Goal: Task Accomplishment & Management: Complete application form

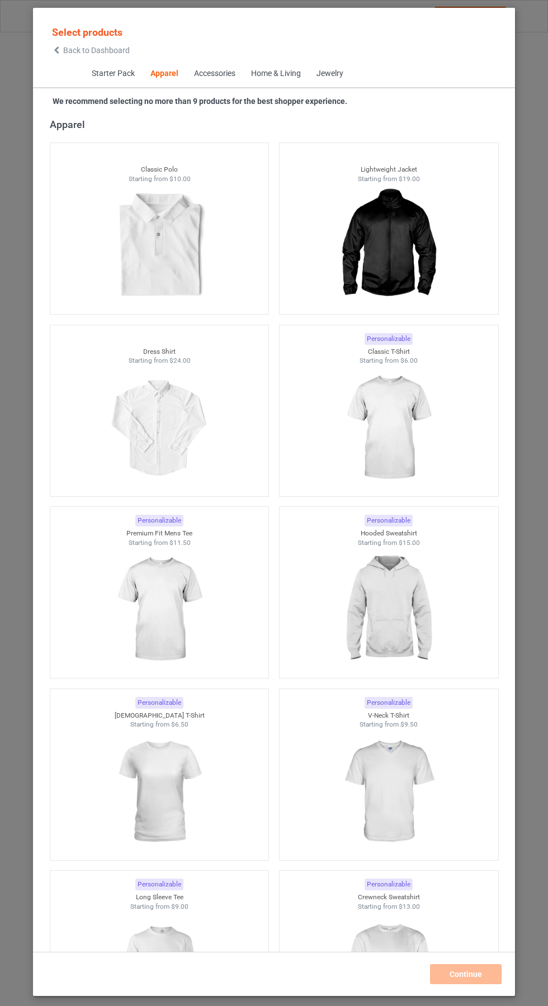
click at [173, 784] on img at bounding box center [159, 792] width 100 height 125
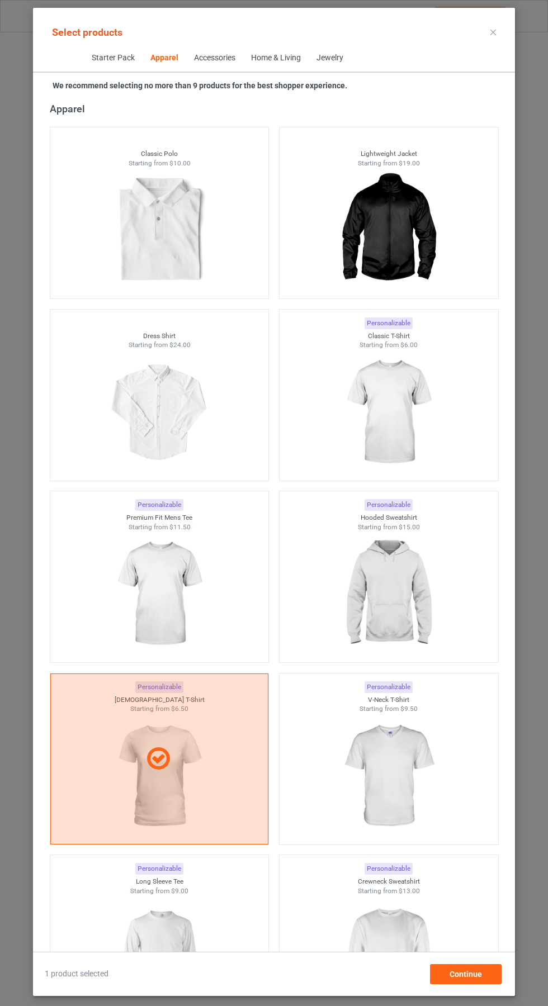
scroll to position [941, 0]
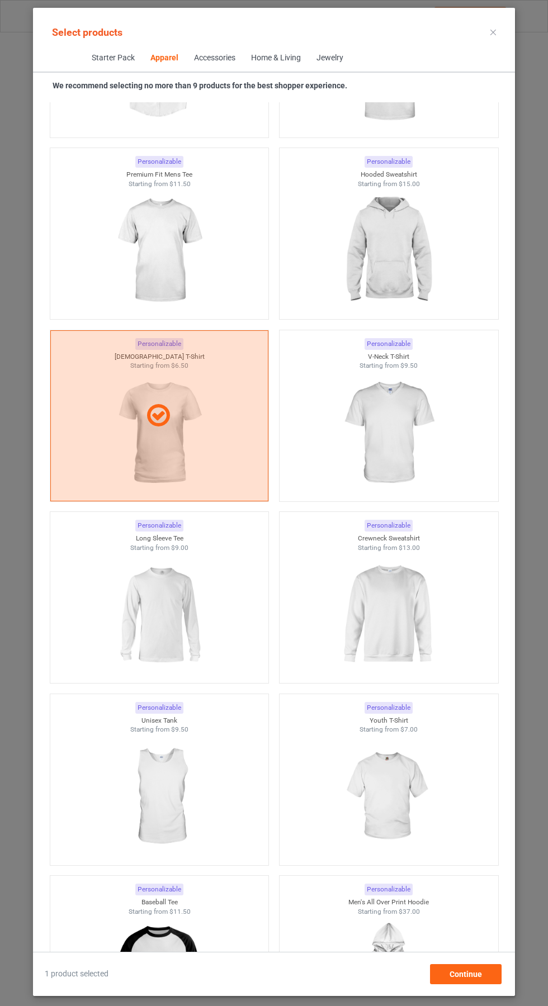
click at [399, 436] on img at bounding box center [388, 433] width 100 height 125
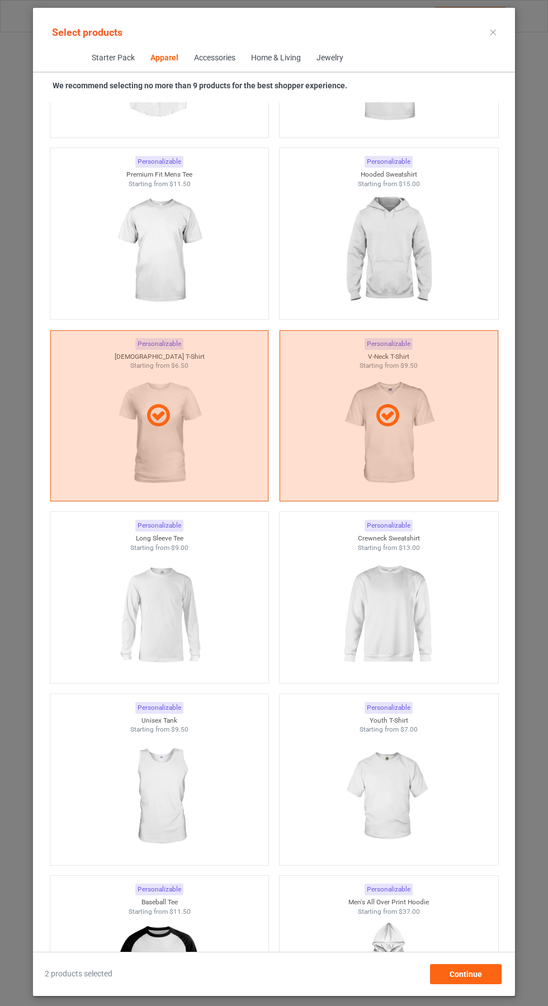
click at [183, 267] on img at bounding box center [159, 250] width 100 height 125
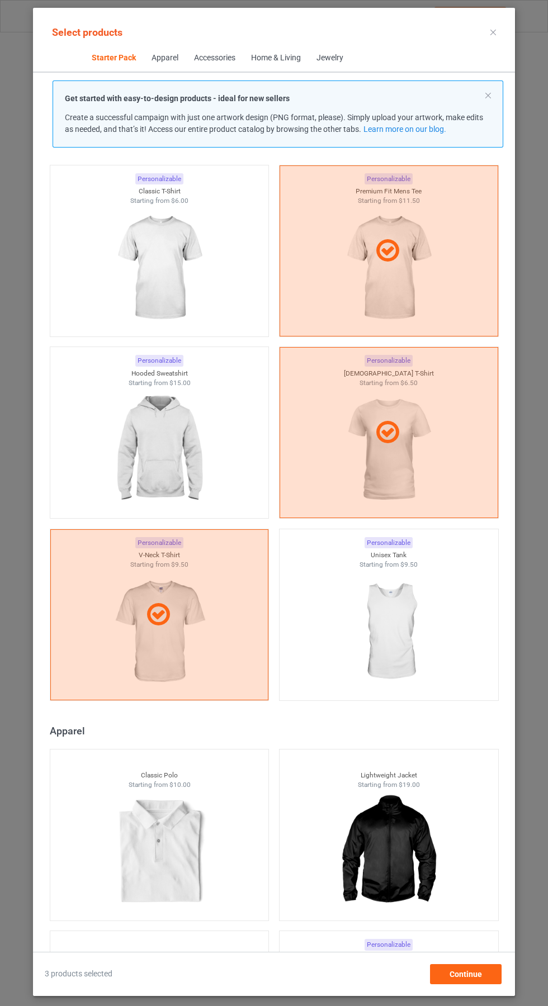
scroll to position [26, 0]
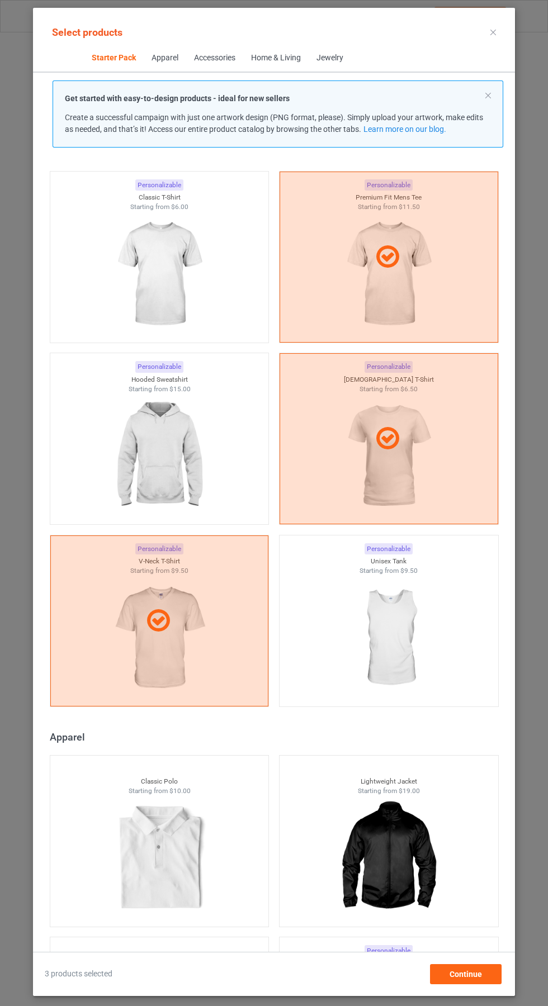
click at [154, 267] on img at bounding box center [159, 274] width 100 height 125
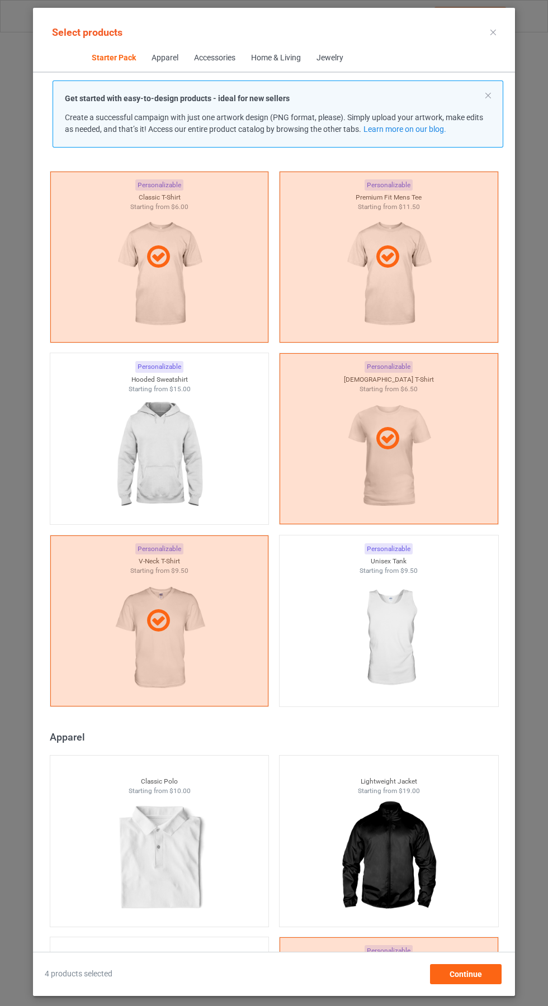
click at [174, 472] on img at bounding box center [159, 456] width 100 height 125
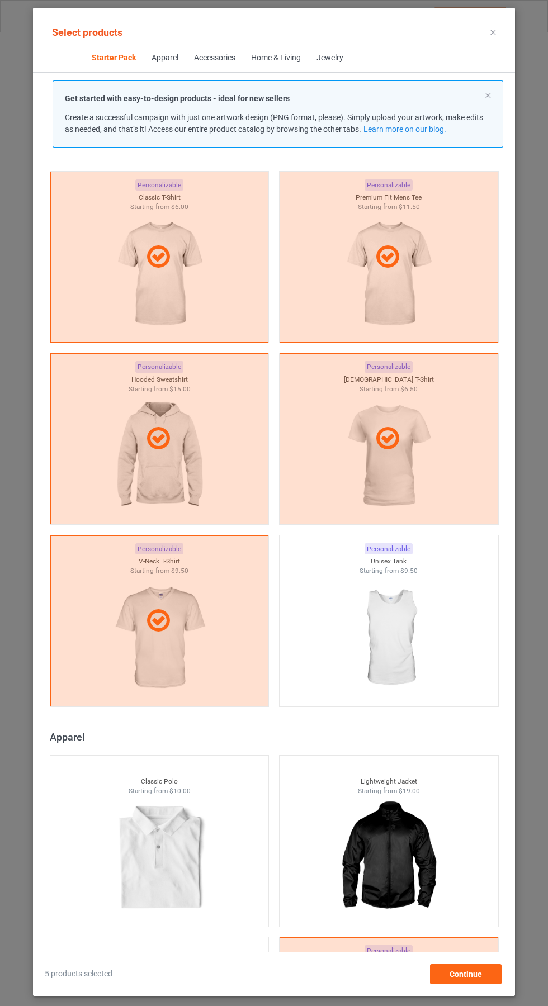
click at [493, 32] on icon at bounding box center [493, 33] width 6 height 6
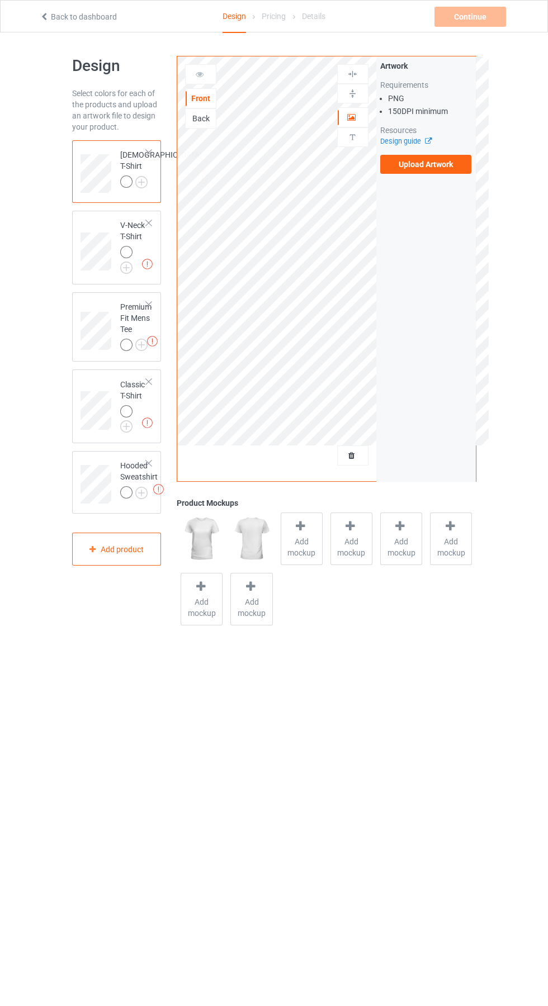
click at [432, 173] on label "Upload Artwork" at bounding box center [426, 164] width 92 height 19
click at [0, 0] on input "Upload Artwork" at bounding box center [0, 0] width 0 height 0
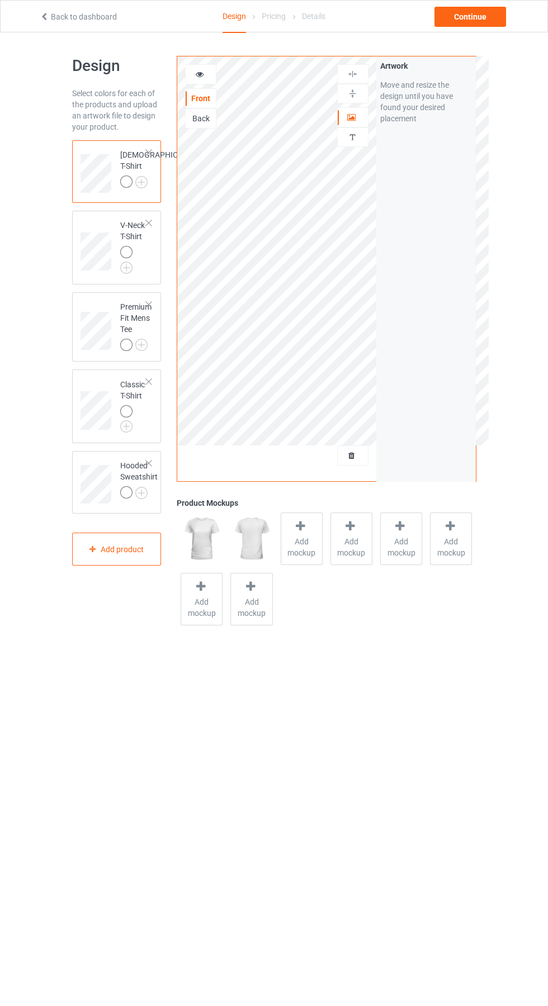
click at [0, 0] on img at bounding box center [0, 0] width 0 height 0
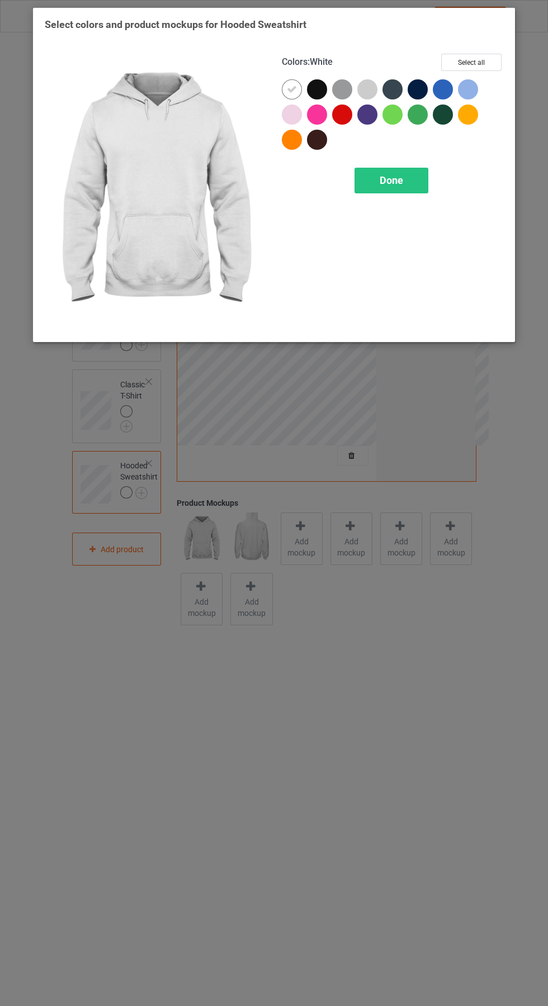
click at [372, 120] on div at bounding box center [367, 115] width 20 height 20
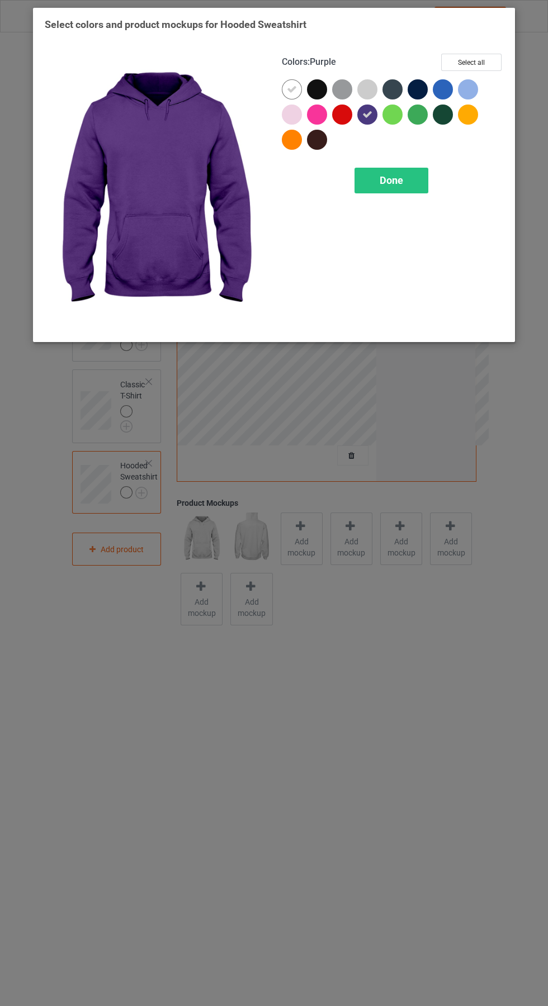
click at [285, 82] on div at bounding box center [294, 91] width 25 height 25
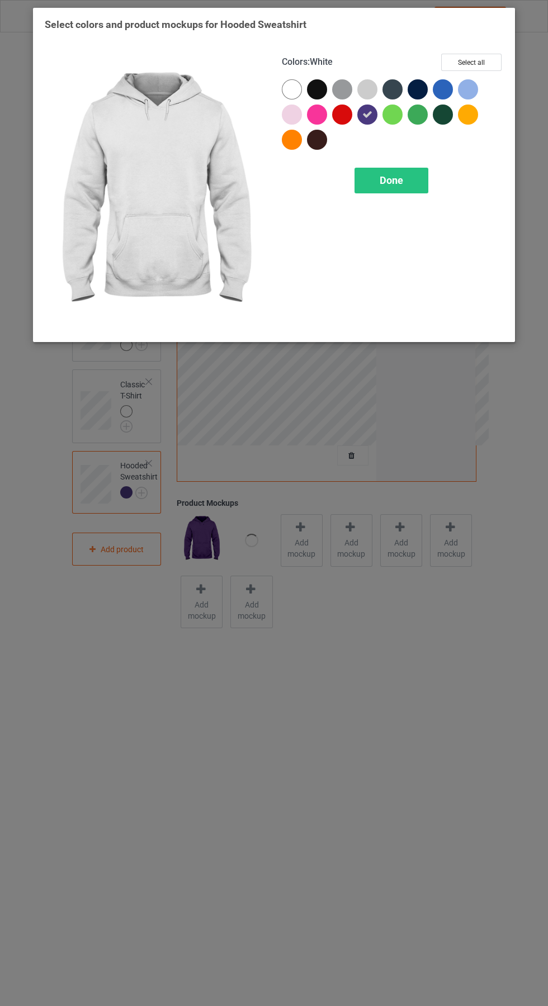
click at [398, 181] on span "Done" at bounding box center [391, 180] width 23 height 12
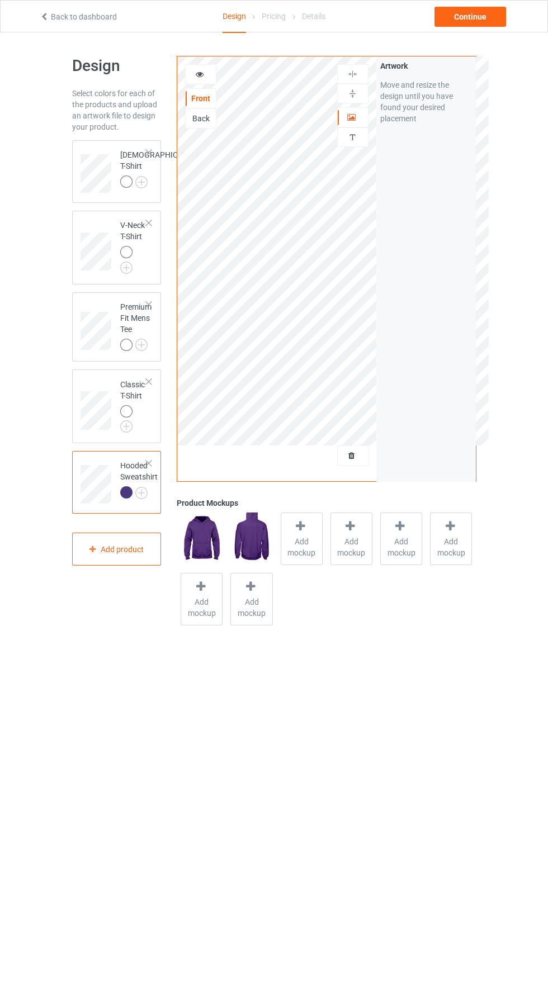
click at [0, 0] on img at bounding box center [0, 0] width 0 height 0
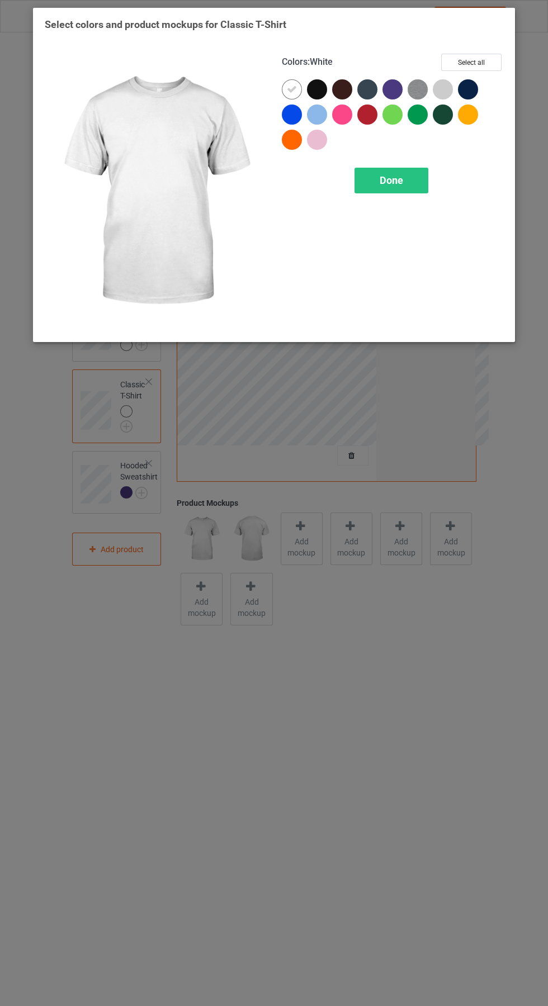
click at [402, 87] on div at bounding box center [394, 91] width 25 height 25
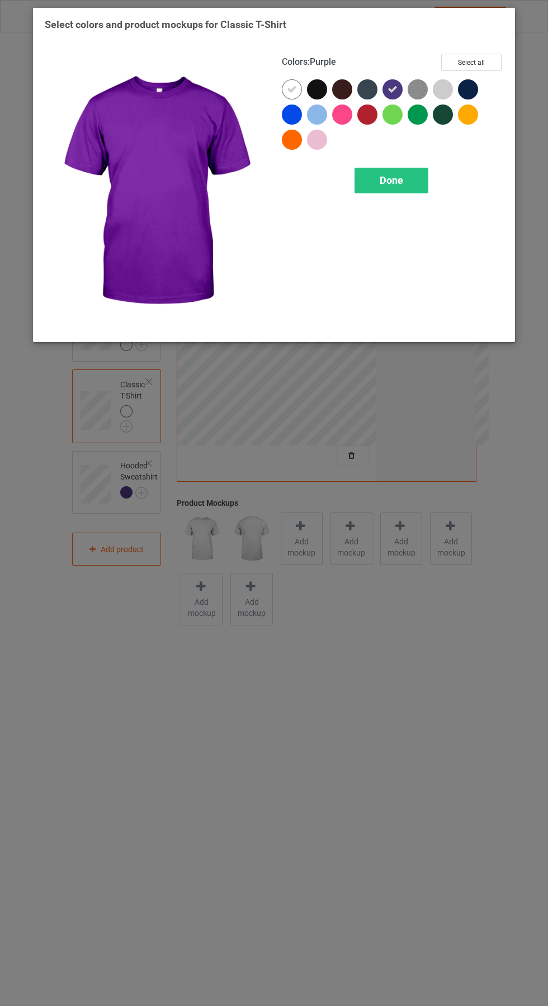
click at [292, 89] on icon at bounding box center [292, 89] width 10 height 10
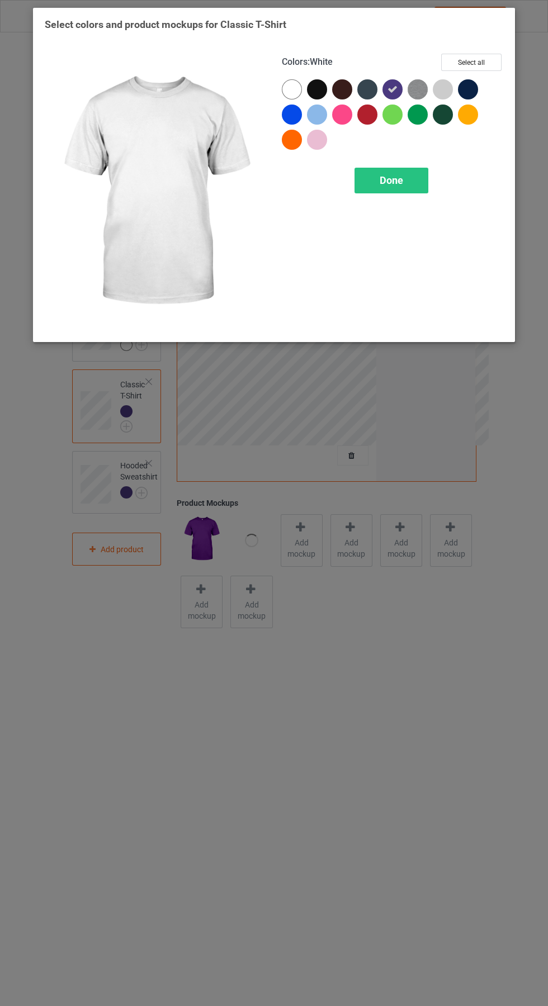
click at [394, 172] on div "Done" at bounding box center [391, 181] width 74 height 26
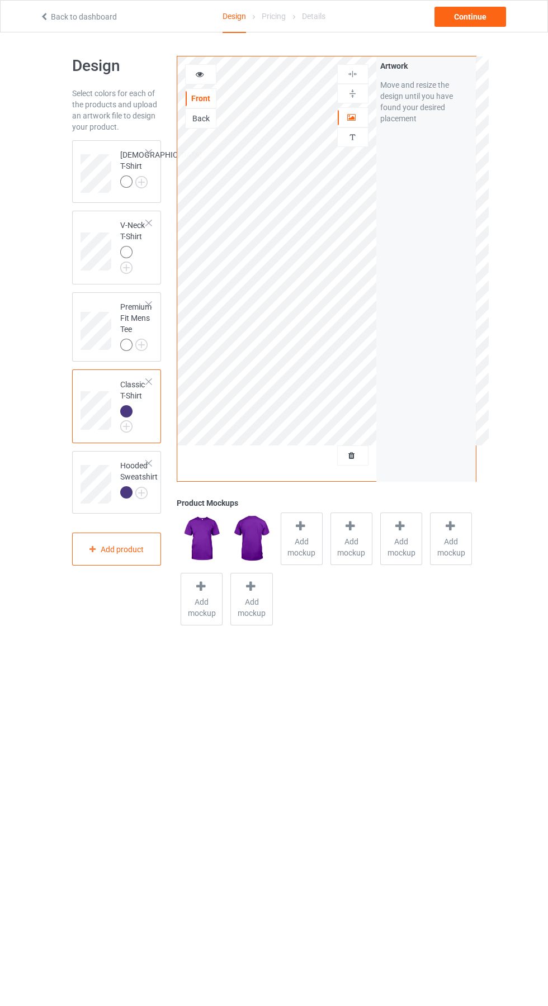
click at [0, 0] on img at bounding box center [0, 0] width 0 height 0
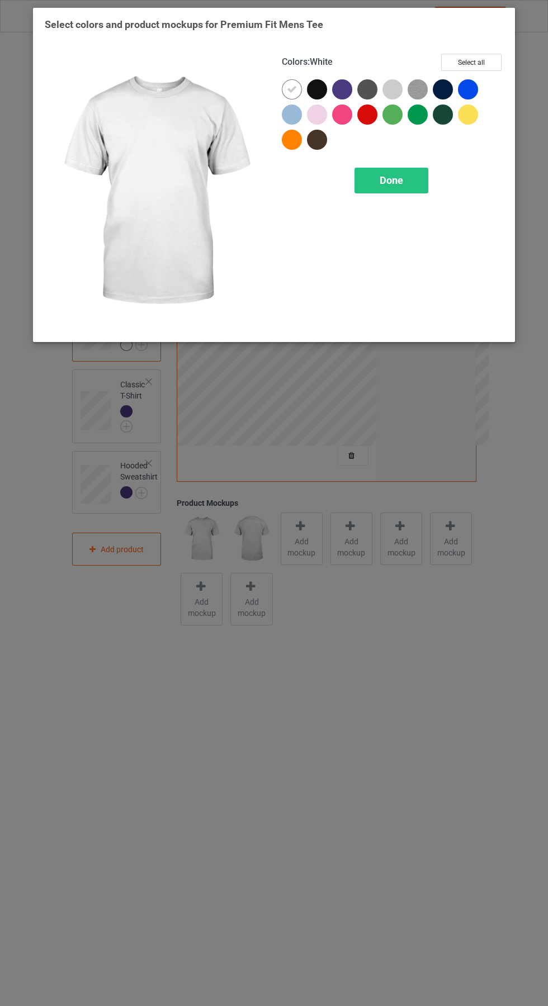
click at [346, 83] on div at bounding box center [342, 89] width 20 height 20
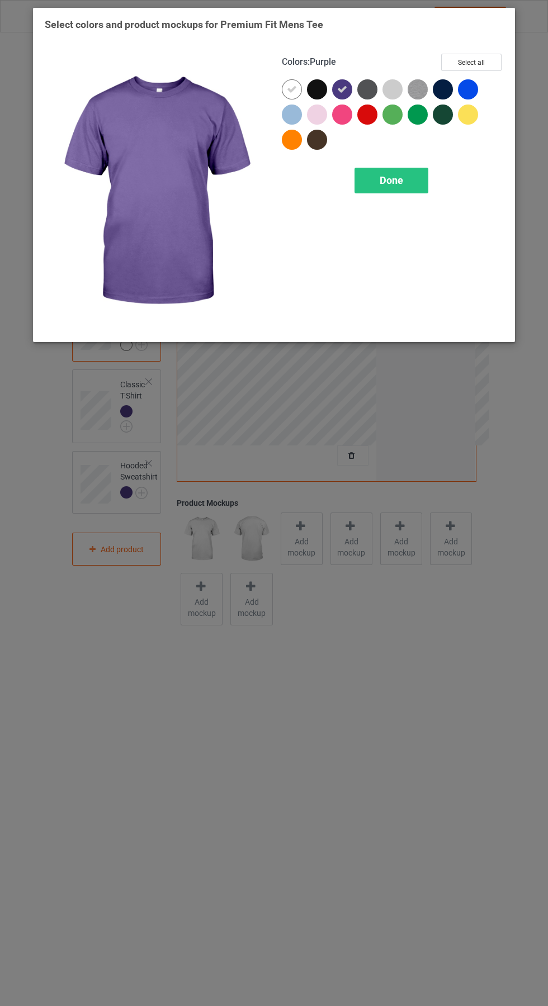
click at [282, 83] on div at bounding box center [294, 91] width 25 height 25
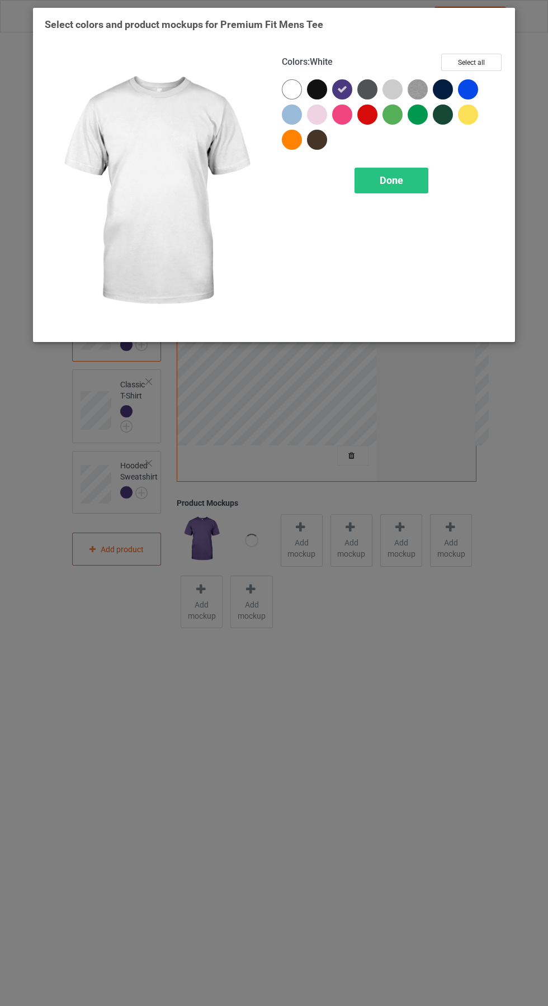
click at [386, 171] on div "Done" at bounding box center [391, 181] width 74 height 26
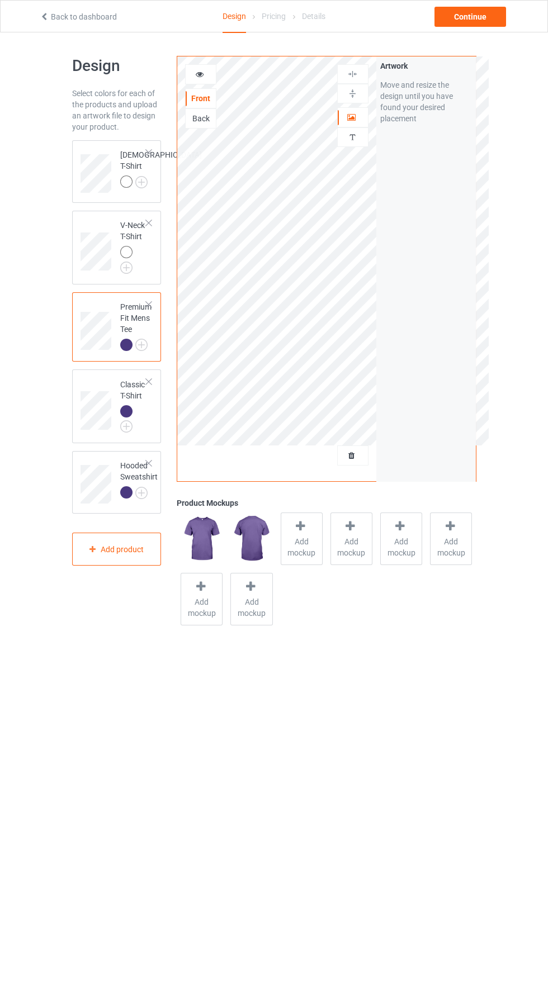
click at [0, 0] on img at bounding box center [0, 0] width 0 height 0
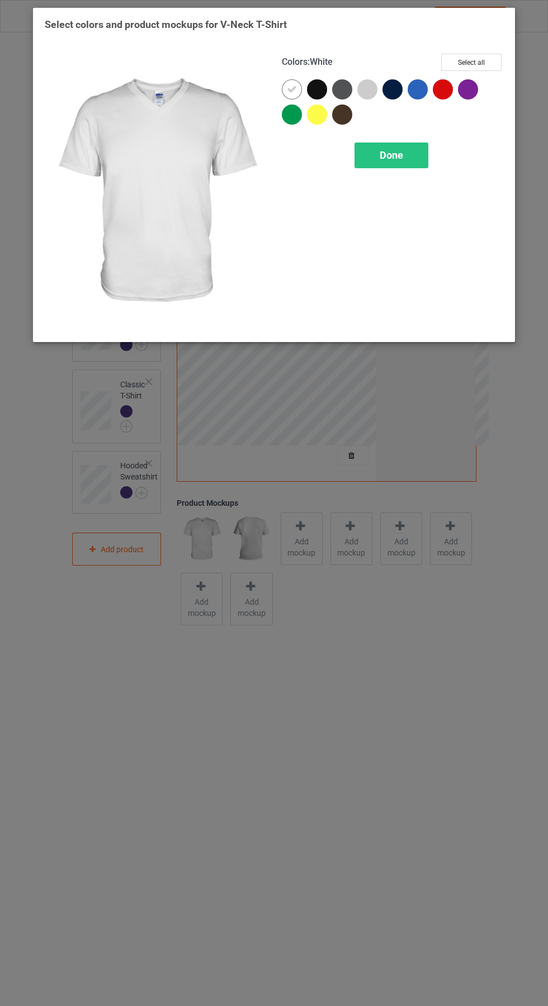
click at [471, 92] on div at bounding box center [468, 89] width 20 height 20
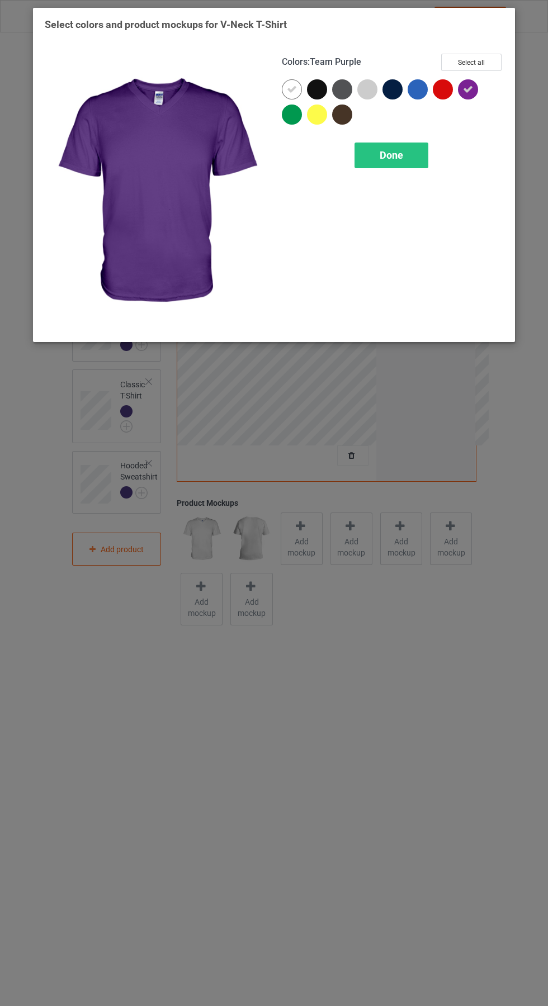
click at [287, 81] on div at bounding box center [292, 89] width 20 height 20
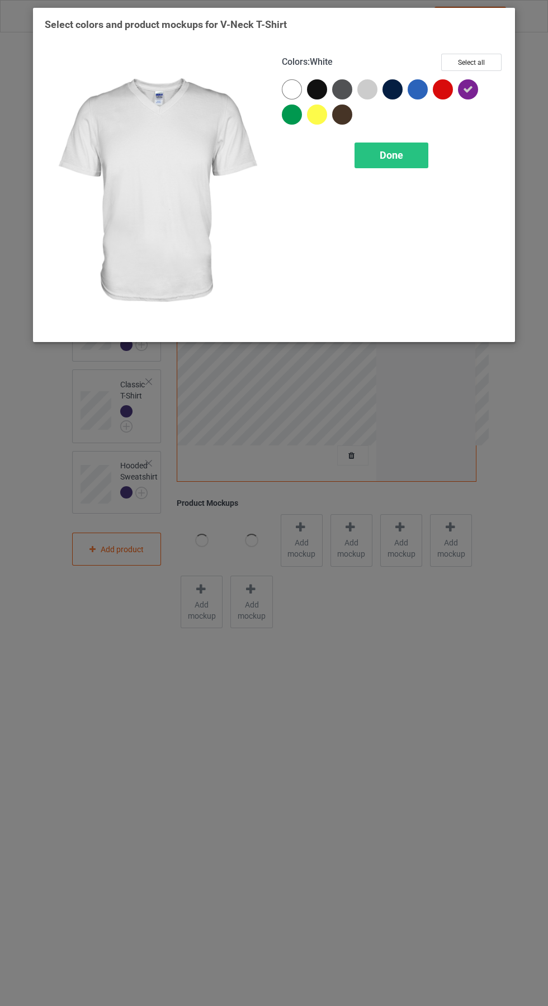
click at [399, 149] on div "Done" at bounding box center [391, 156] width 74 height 26
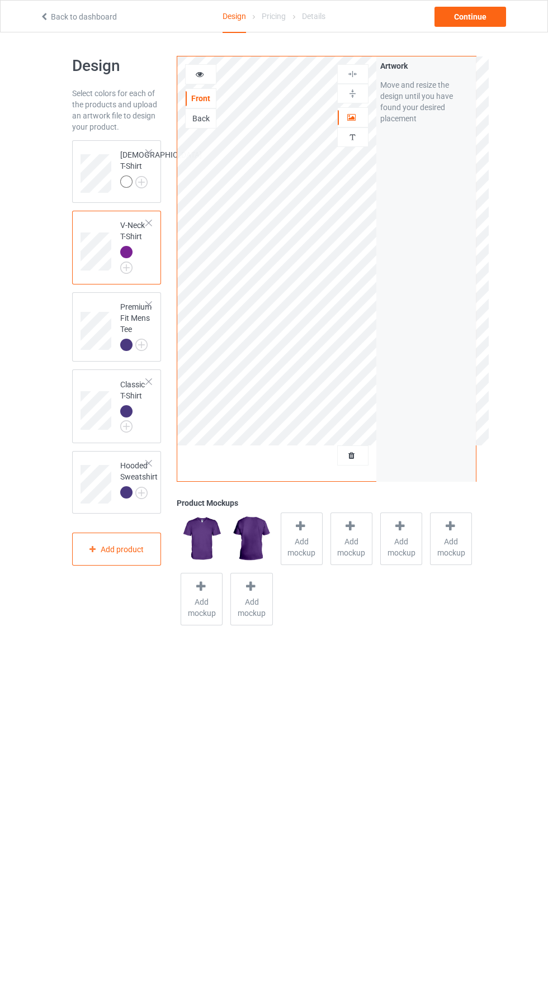
click at [0, 0] on img at bounding box center [0, 0] width 0 height 0
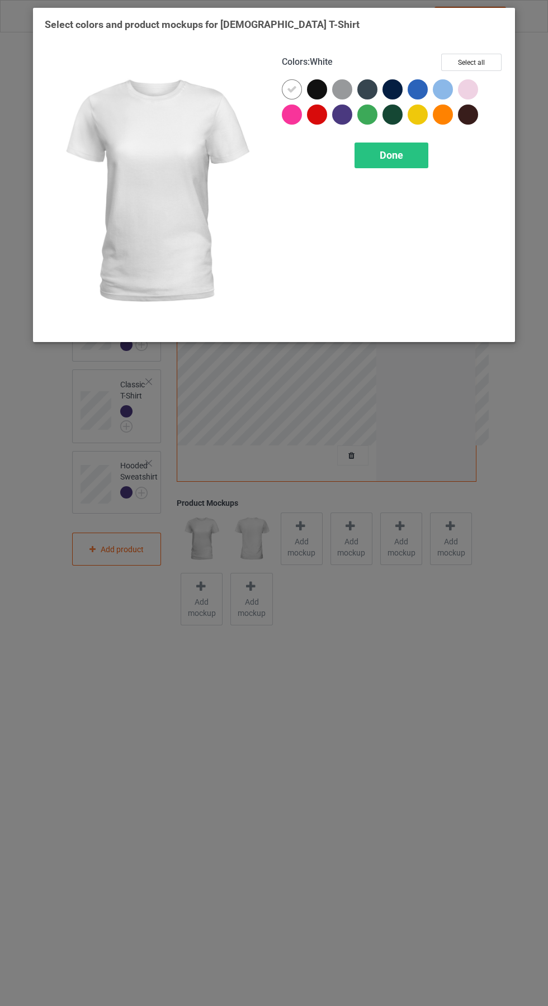
click at [346, 115] on div at bounding box center [342, 115] width 20 height 20
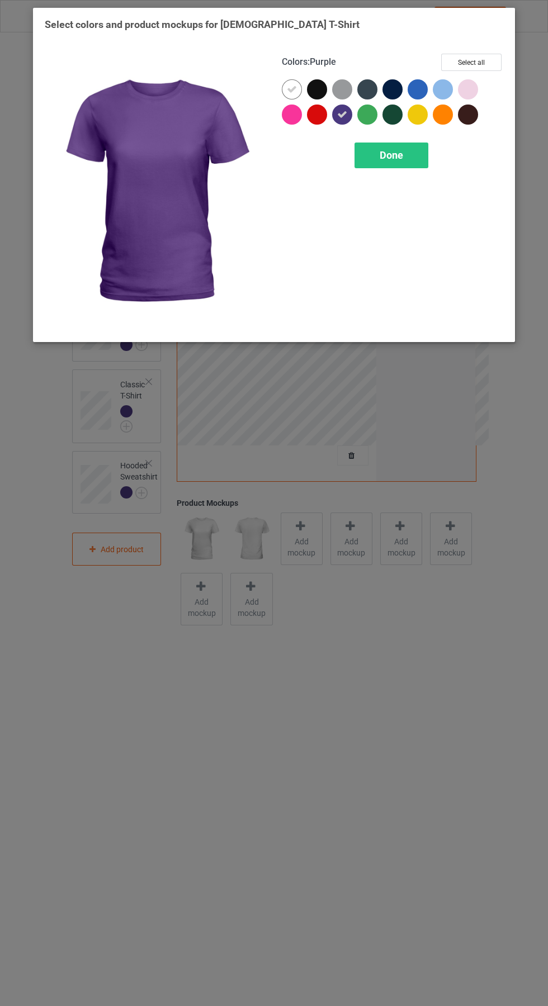
click at [291, 81] on div at bounding box center [292, 89] width 20 height 20
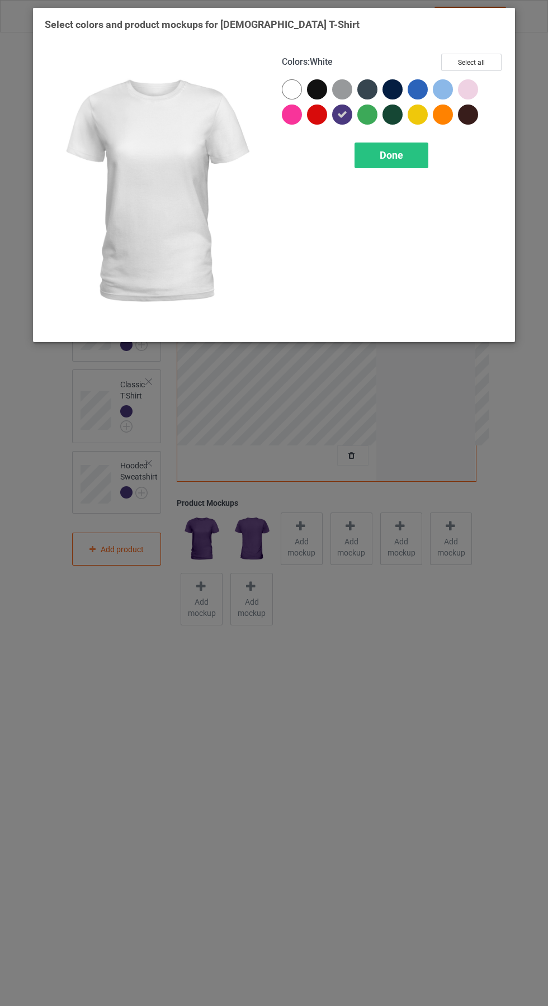
click at [413, 165] on div "Done" at bounding box center [391, 156] width 74 height 26
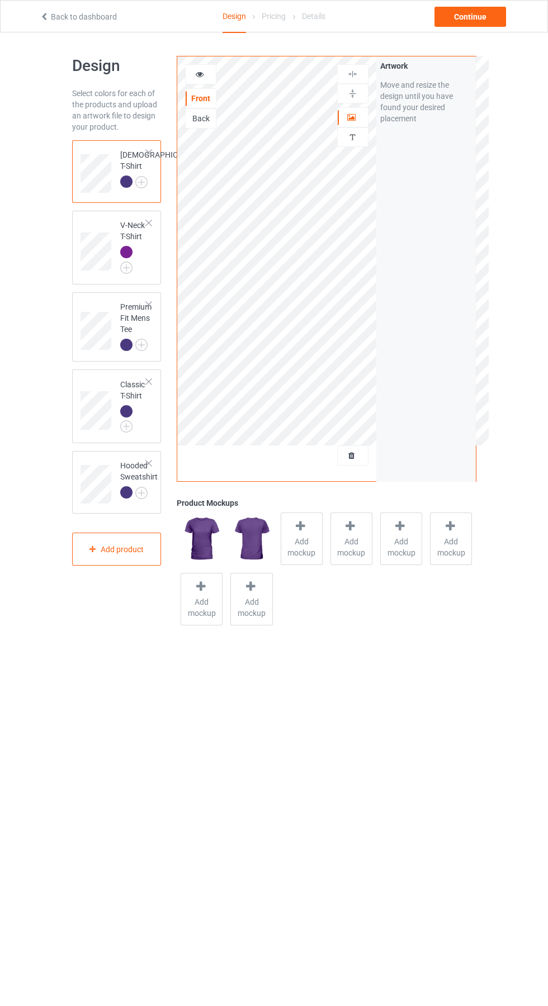
click at [301, 541] on span "Add mockup" at bounding box center [301, 547] width 41 height 22
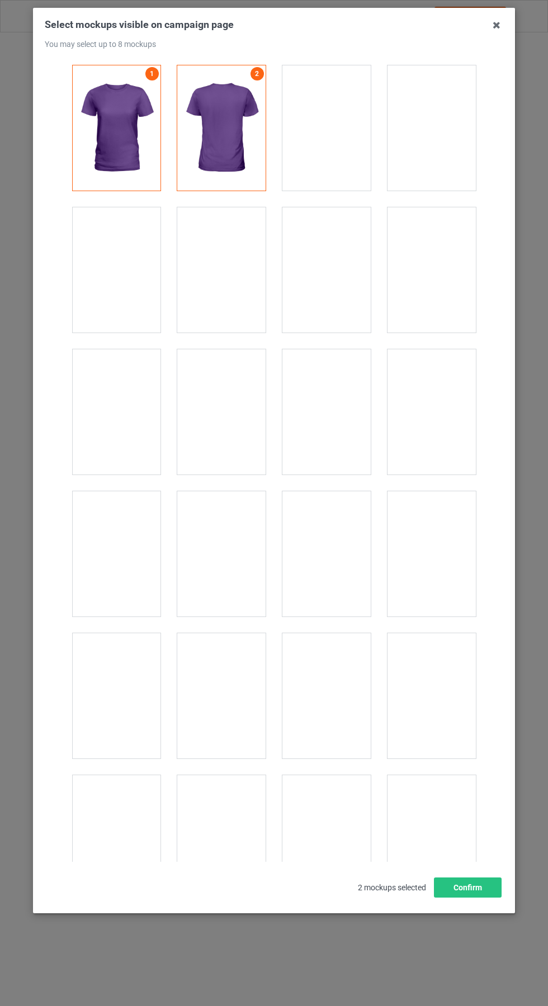
click at [127, 429] on div at bounding box center [116, 411] width 88 height 125
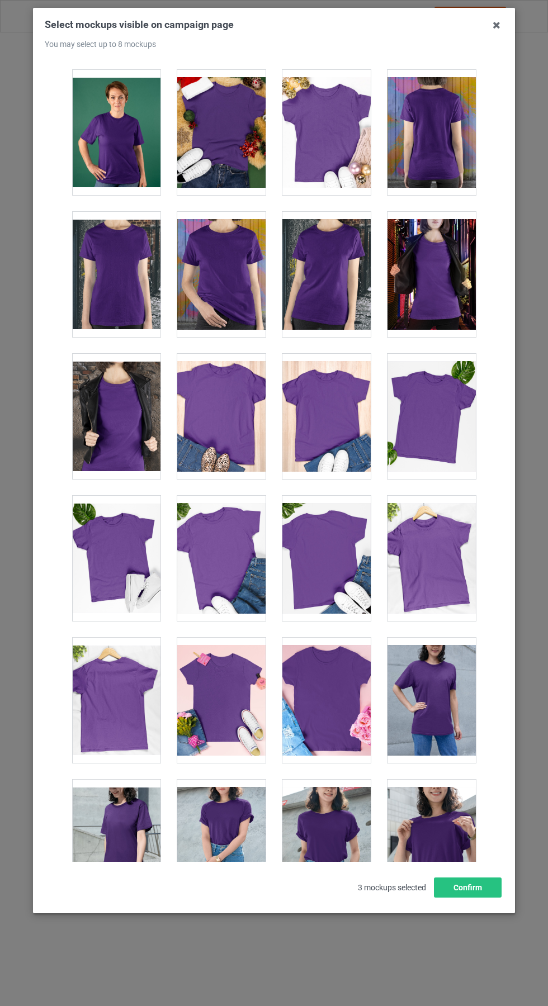
scroll to position [1272, 0]
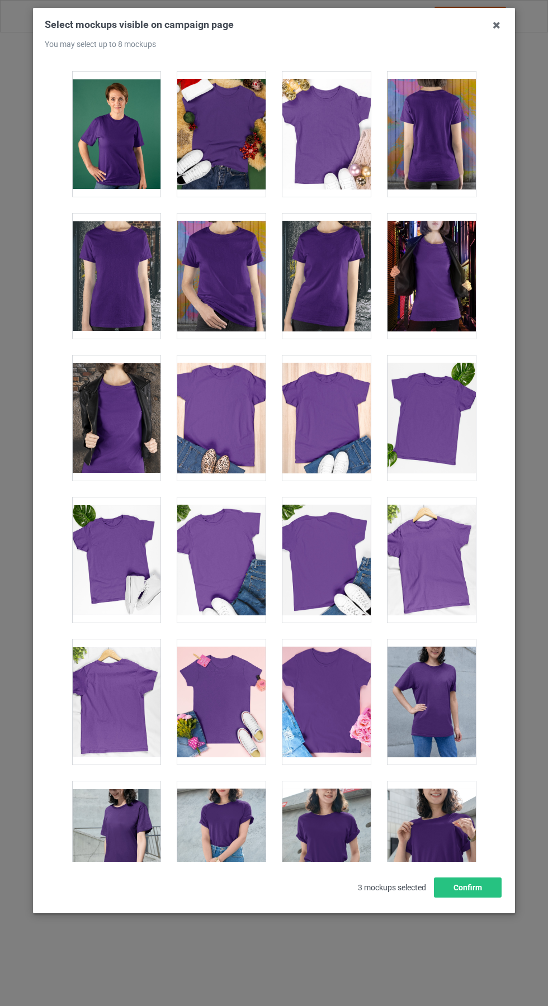
click at [217, 718] on div at bounding box center [221, 702] width 88 height 125
click at [83, 546] on div at bounding box center [116, 560] width 88 height 125
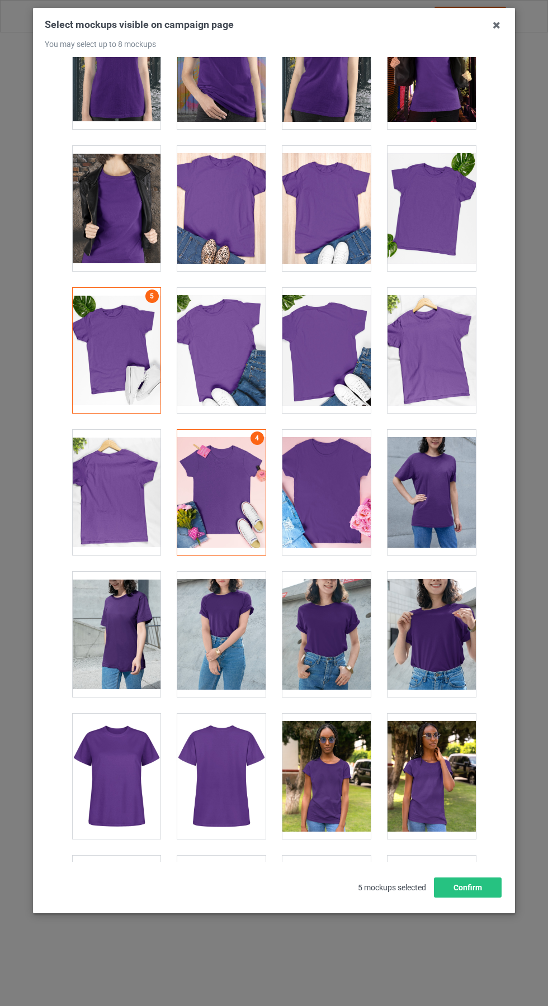
scroll to position [1534, 0]
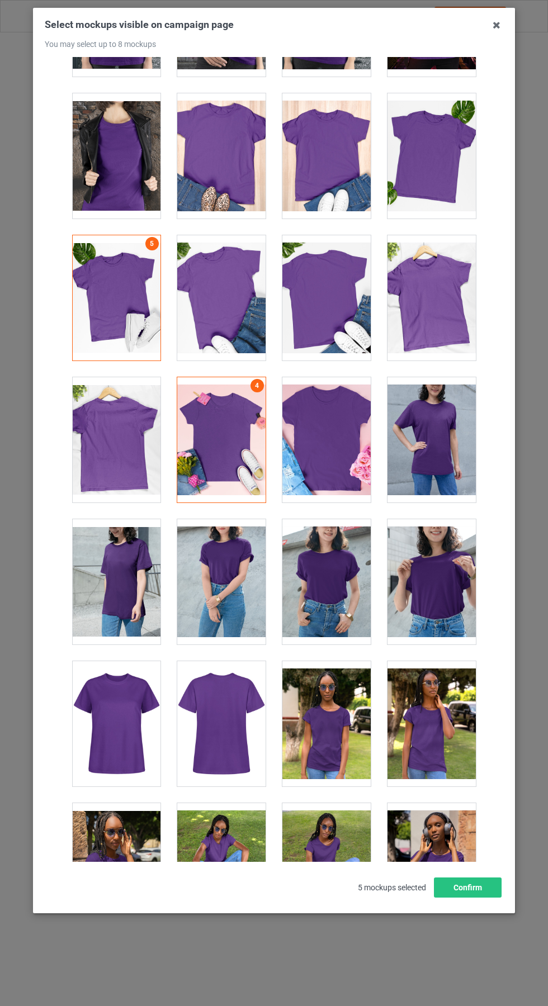
click at [496, 25] on icon at bounding box center [496, 25] width 18 height 18
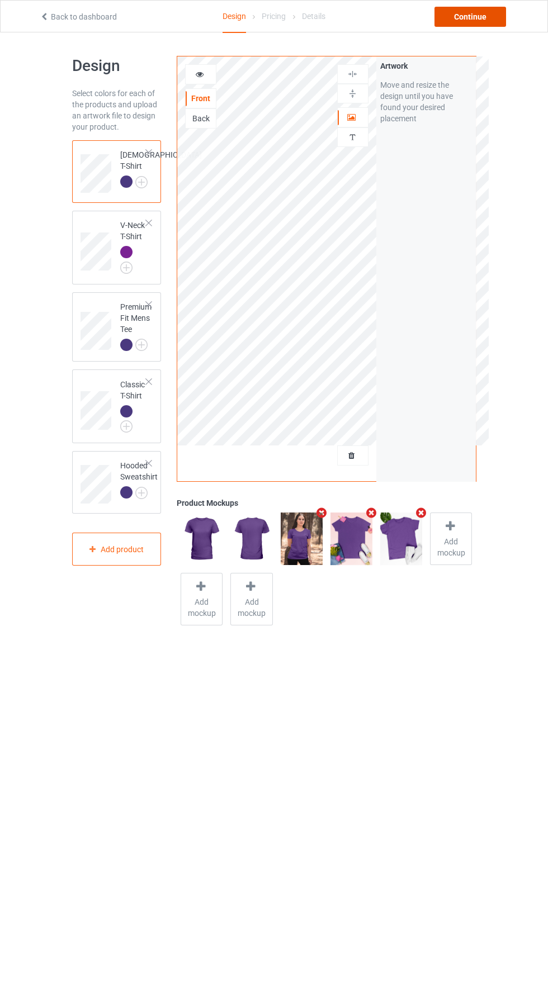
click at [488, 16] on div "Continue" at bounding box center [470, 17] width 72 height 20
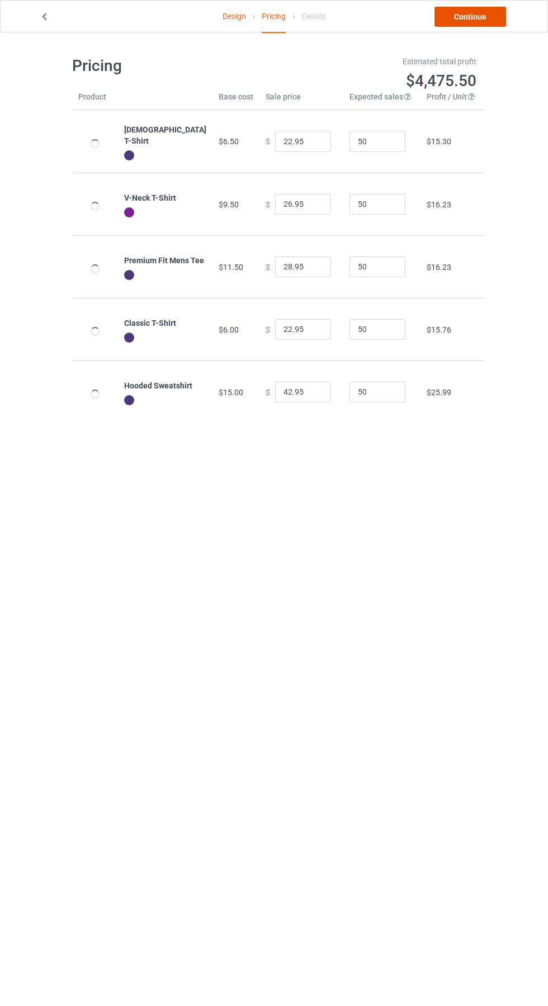
click at [461, 12] on link "Continue" at bounding box center [470, 17] width 72 height 20
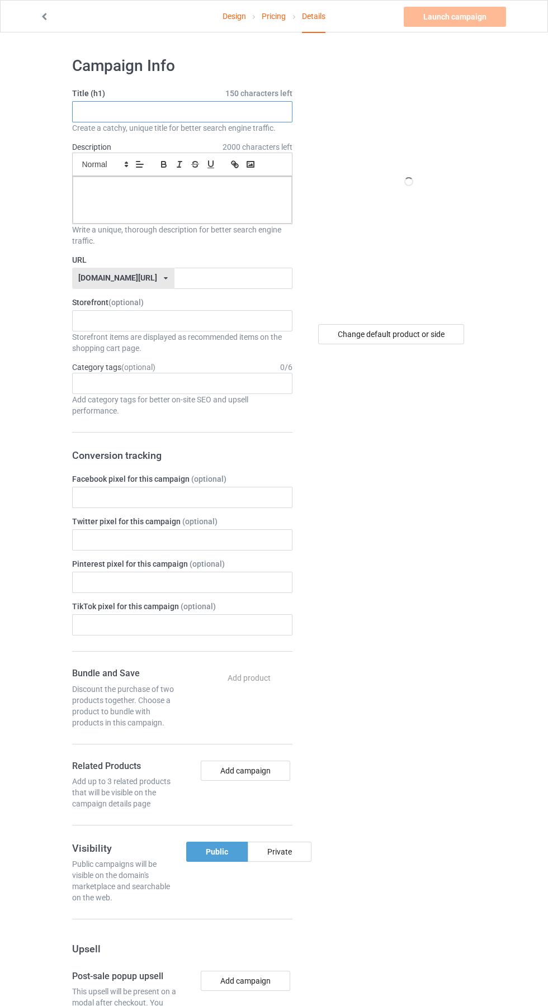
click at [138, 112] on input "text" at bounding box center [182, 111] width 220 height 21
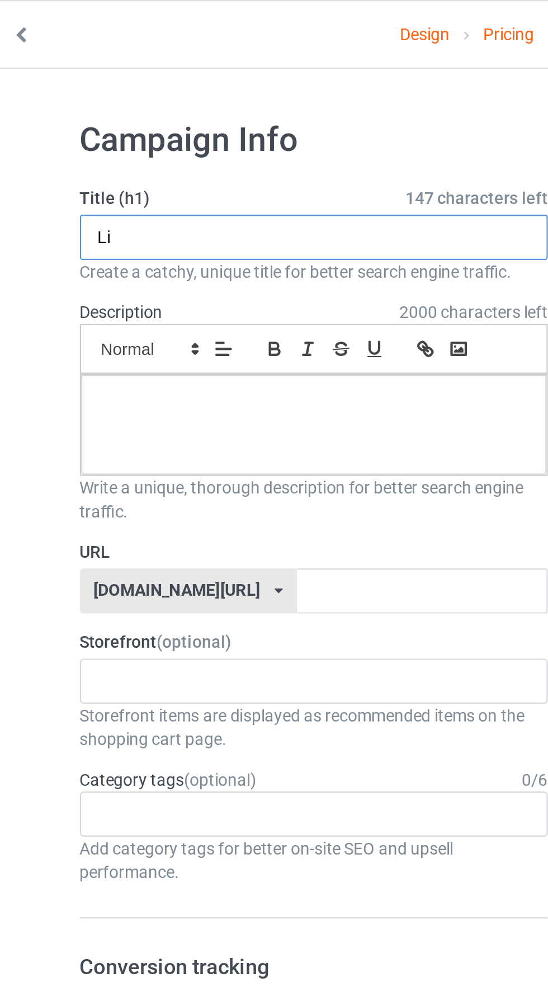
type input "L"
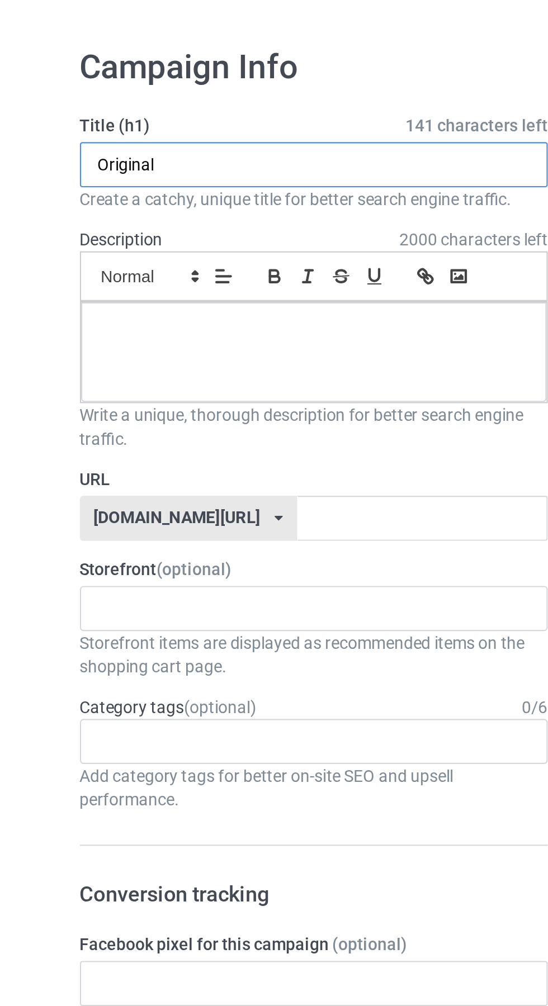
type input "Original"
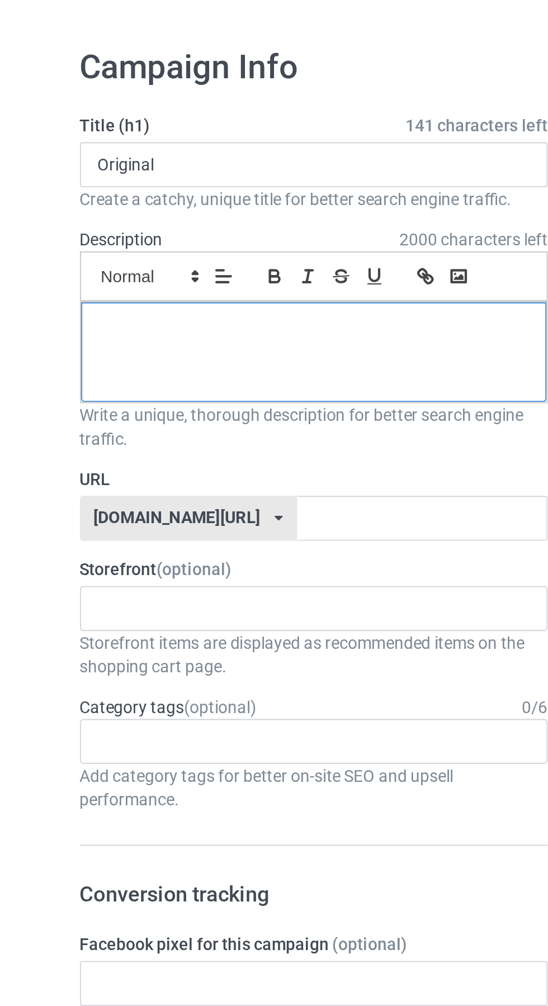
click at [171, 195] on div at bounding box center [182, 200] width 219 height 47
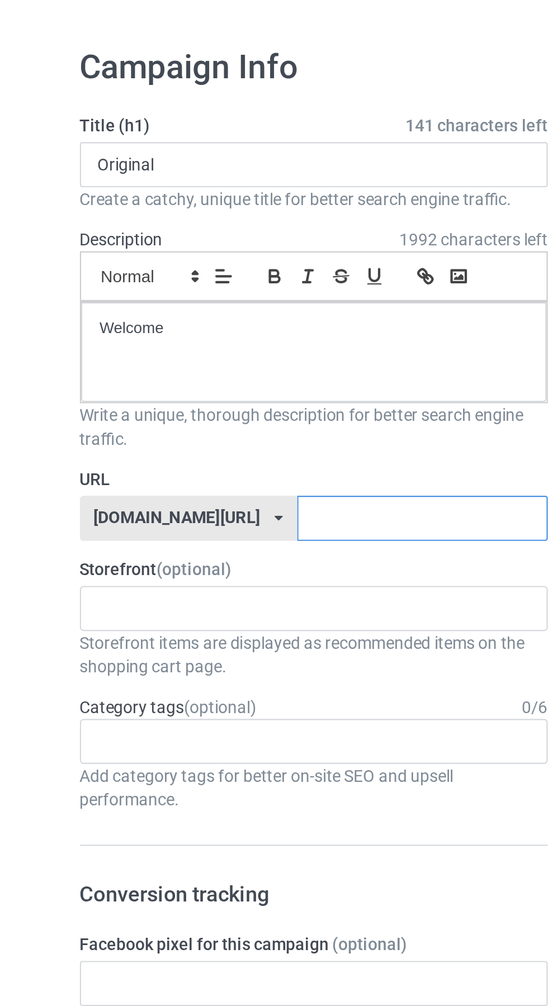
click at [179, 280] on input "text" at bounding box center [233, 278] width 118 height 21
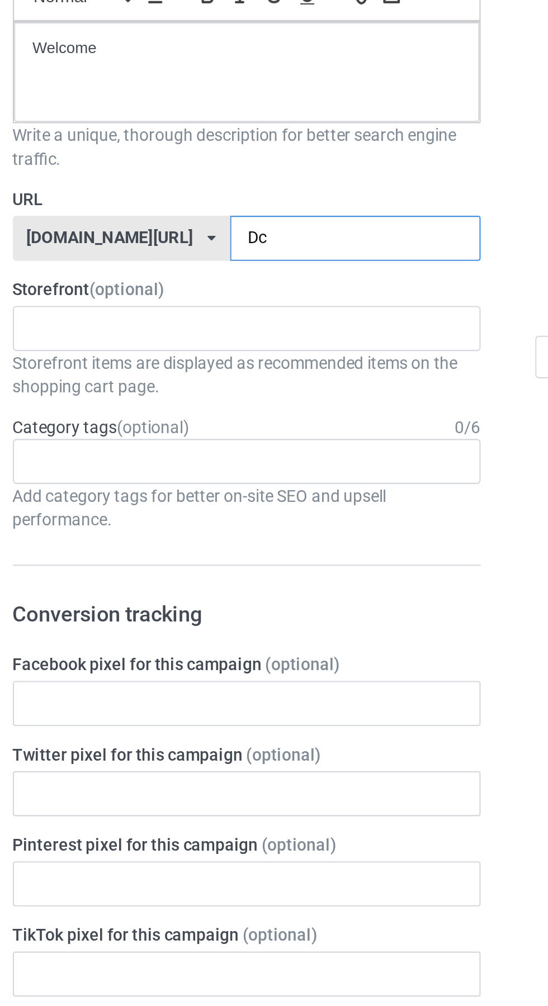
type input "Dct"
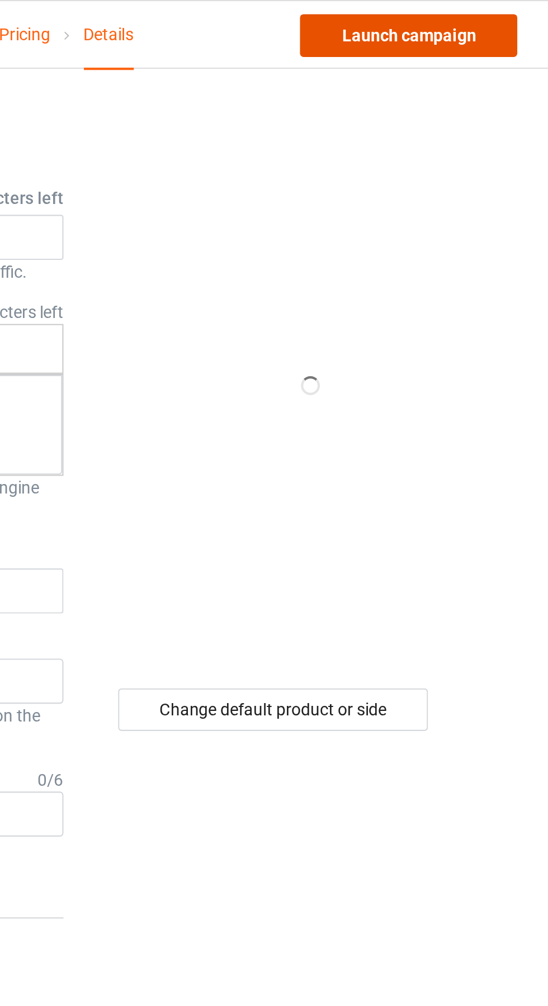
click at [470, 20] on link "Launch campaign" at bounding box center [455, 17] width 102 height 20
